Goal: Information Seeking & Learning: Learn about a topic

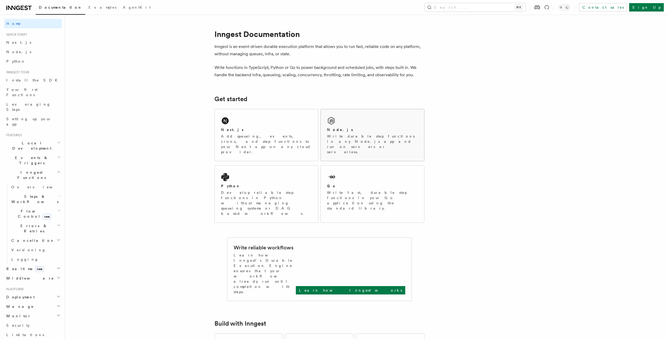
click at [355, 127] on div "Node.js" at bounding box center [372, 130] width 91 height 6
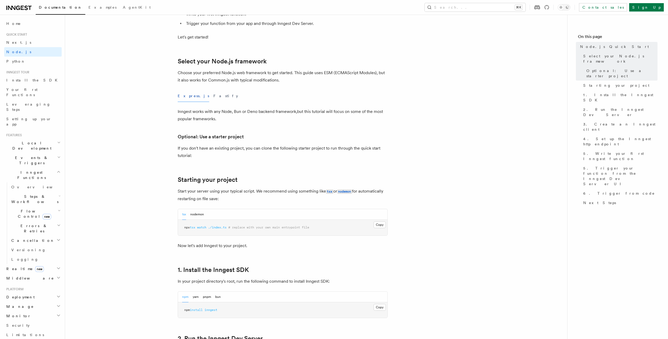
scroll to position [117, 0]
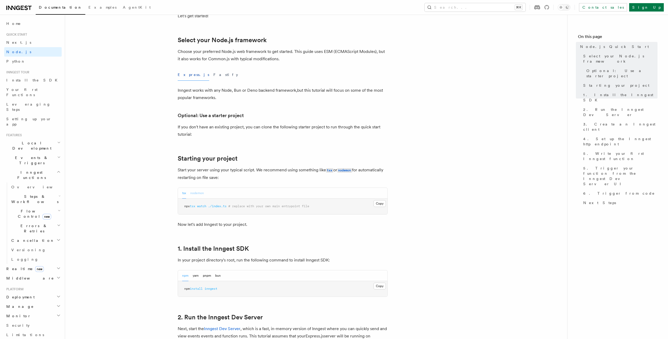
click at [201, 193] on button "nodemon" at bounding box center [197, 193] width 14 height 11
click at [183, 191] on button "tsx" at bounding box center [184, 193] width 4 height 11
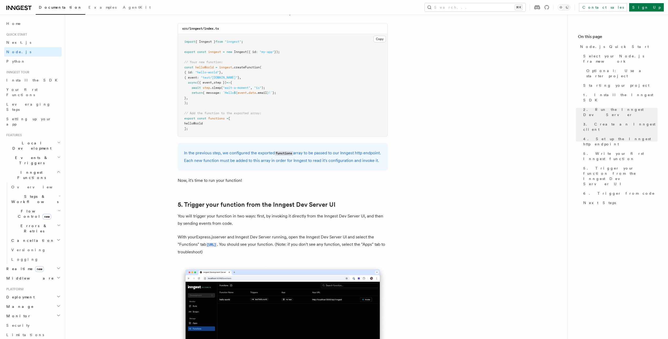
scroll to position [1122, 0]
